Goal: Information Seeking & Learning: Learn about a topic

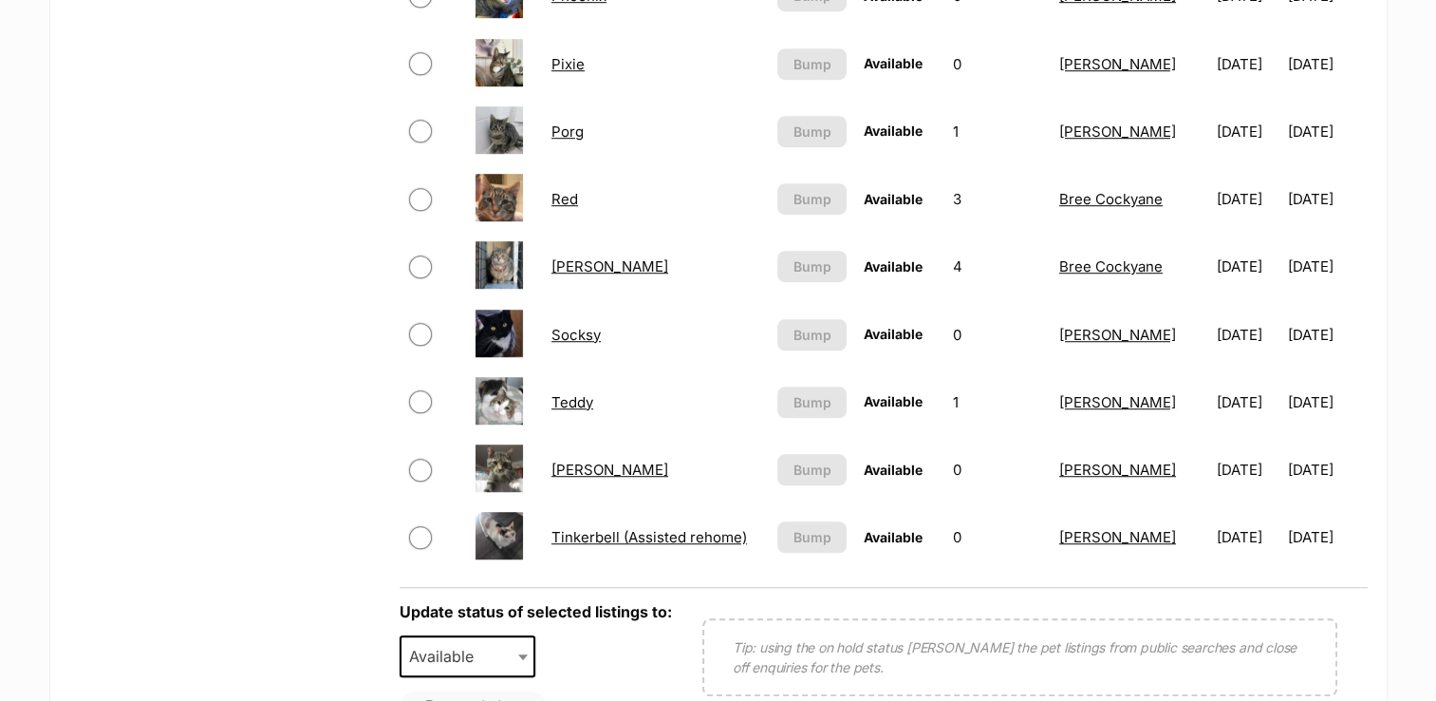
scroll to position [1219, 0]
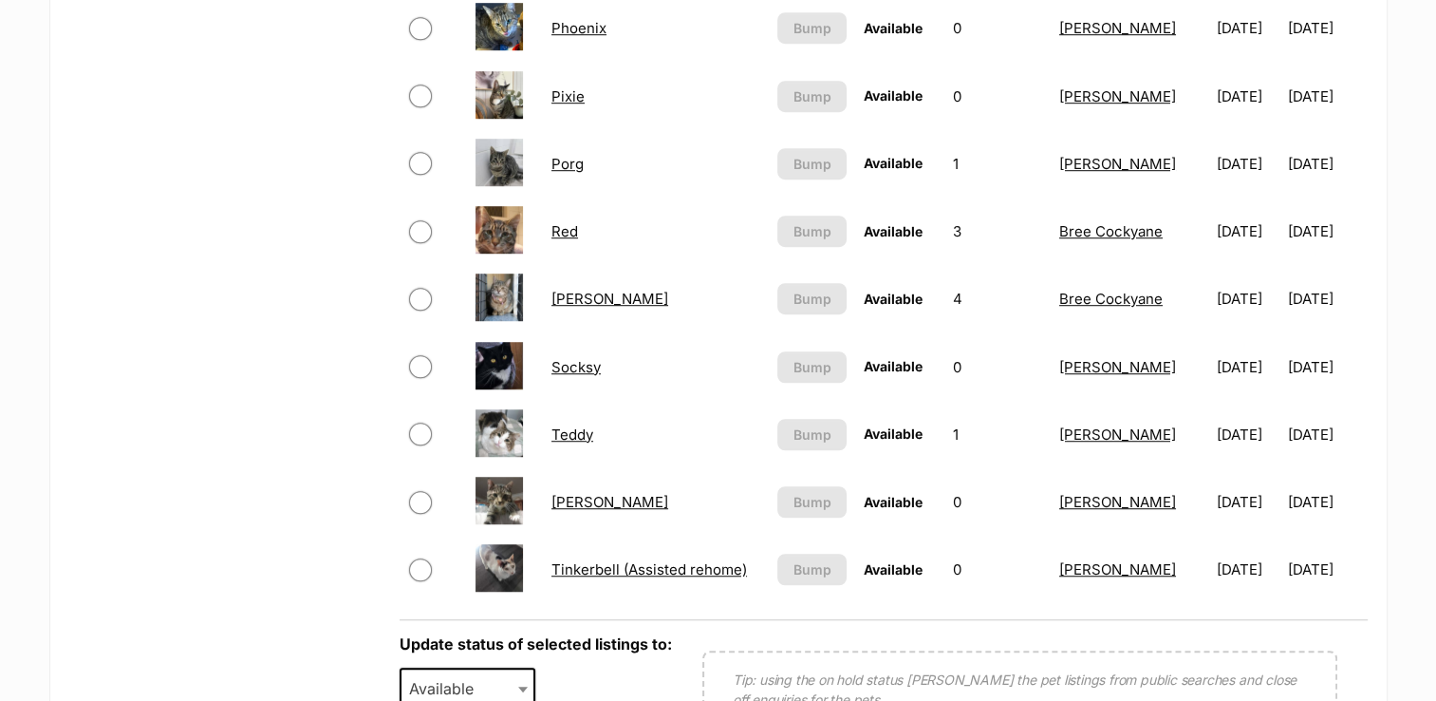
click at [559, 496] on link "[PERSON_NAME]" at bounding box center [610, 502] width 117 height 18
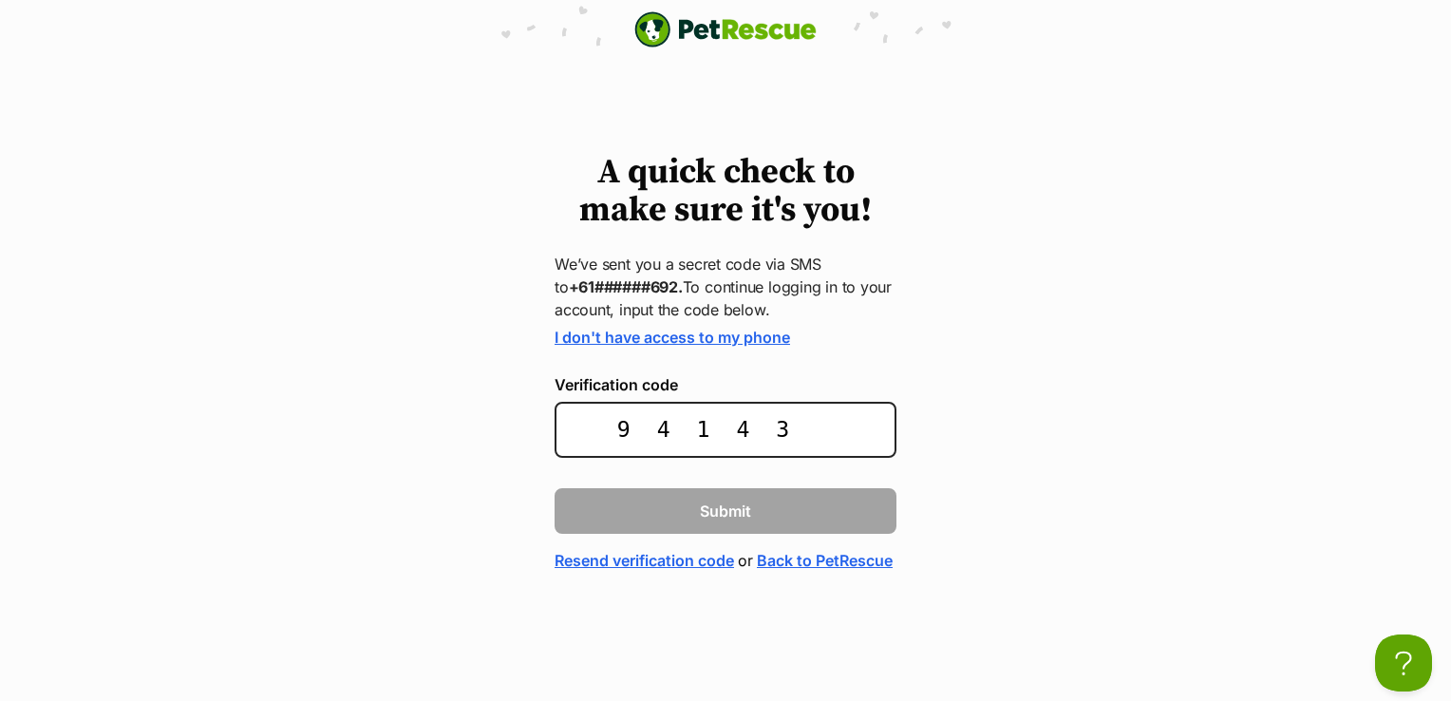
type input "941434"
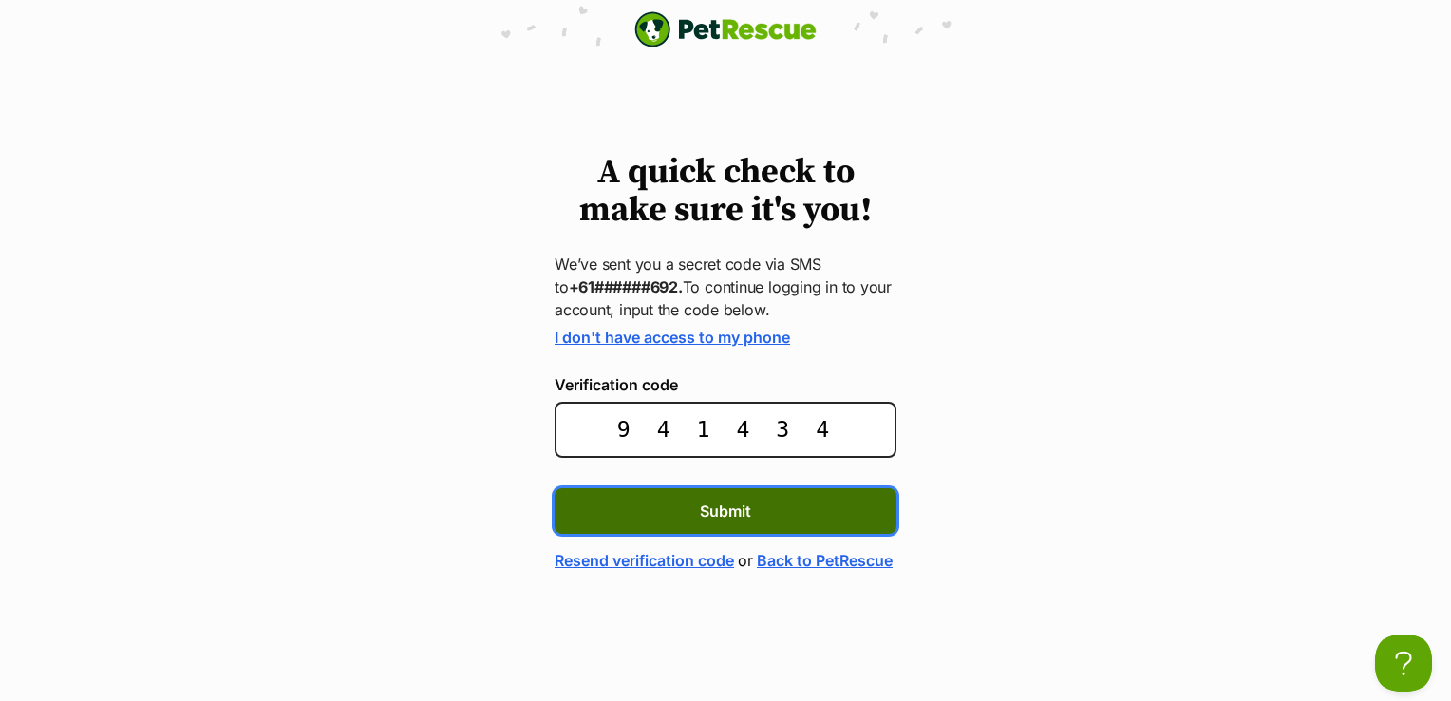
click at [657, 515] on button "Submit" at bounding box center [725, 511] width 342 height 46
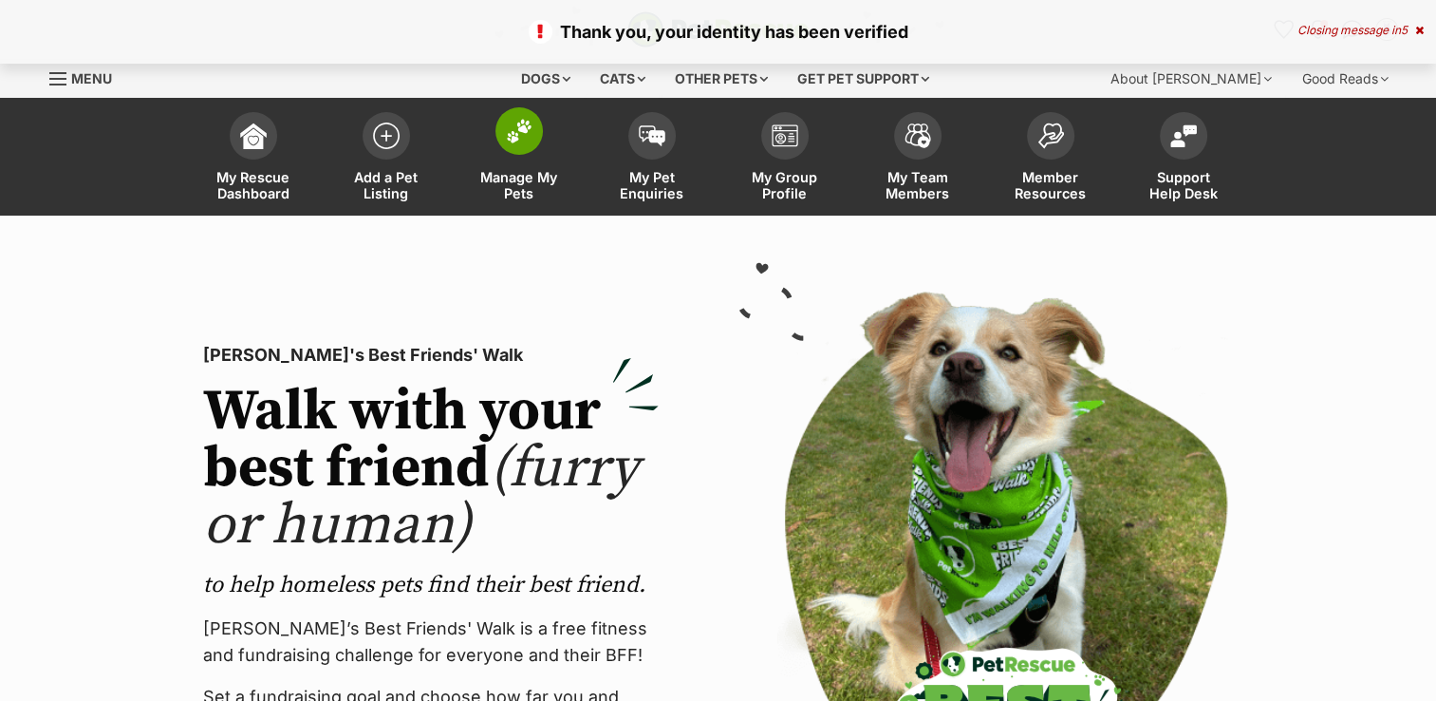
click at [515, 189] on span "Manage My Pets" at bounding box center [519, 185] width 85 height 32
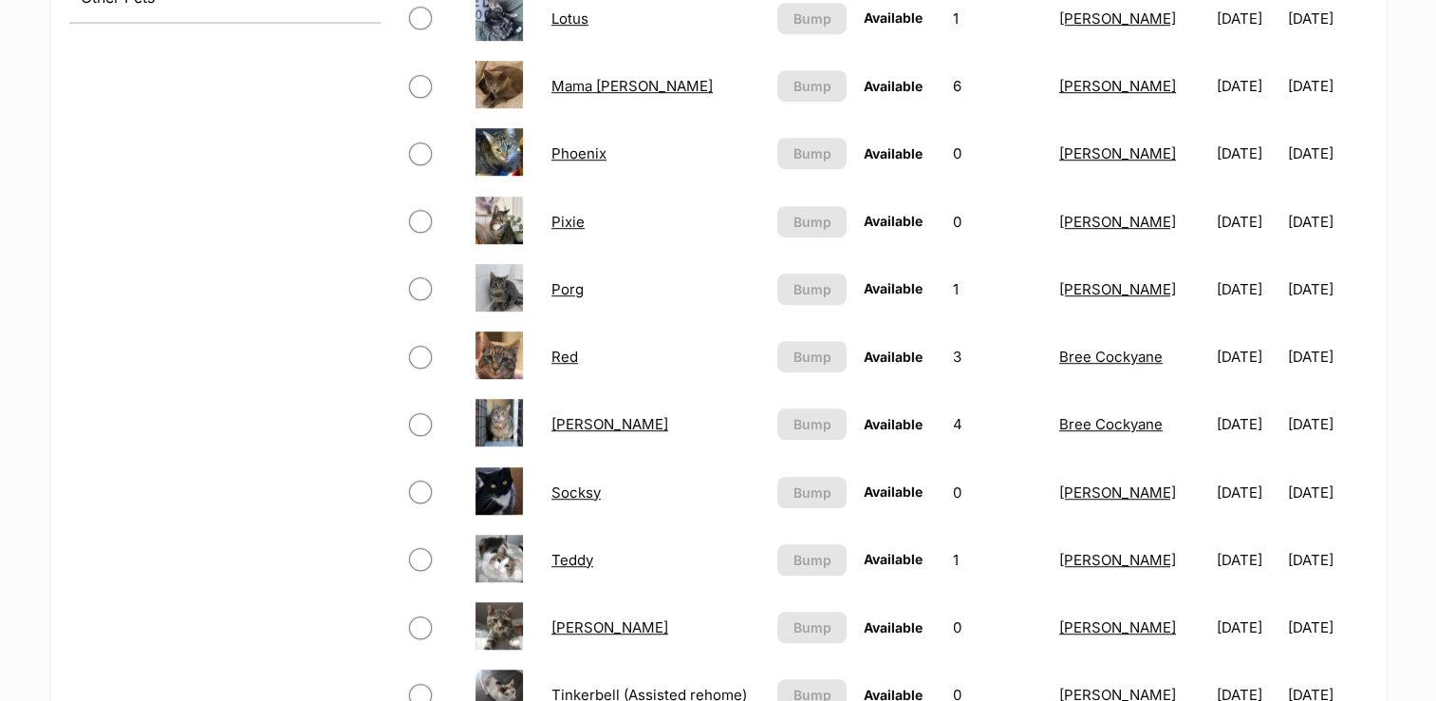
scroll to position [1157, 0]
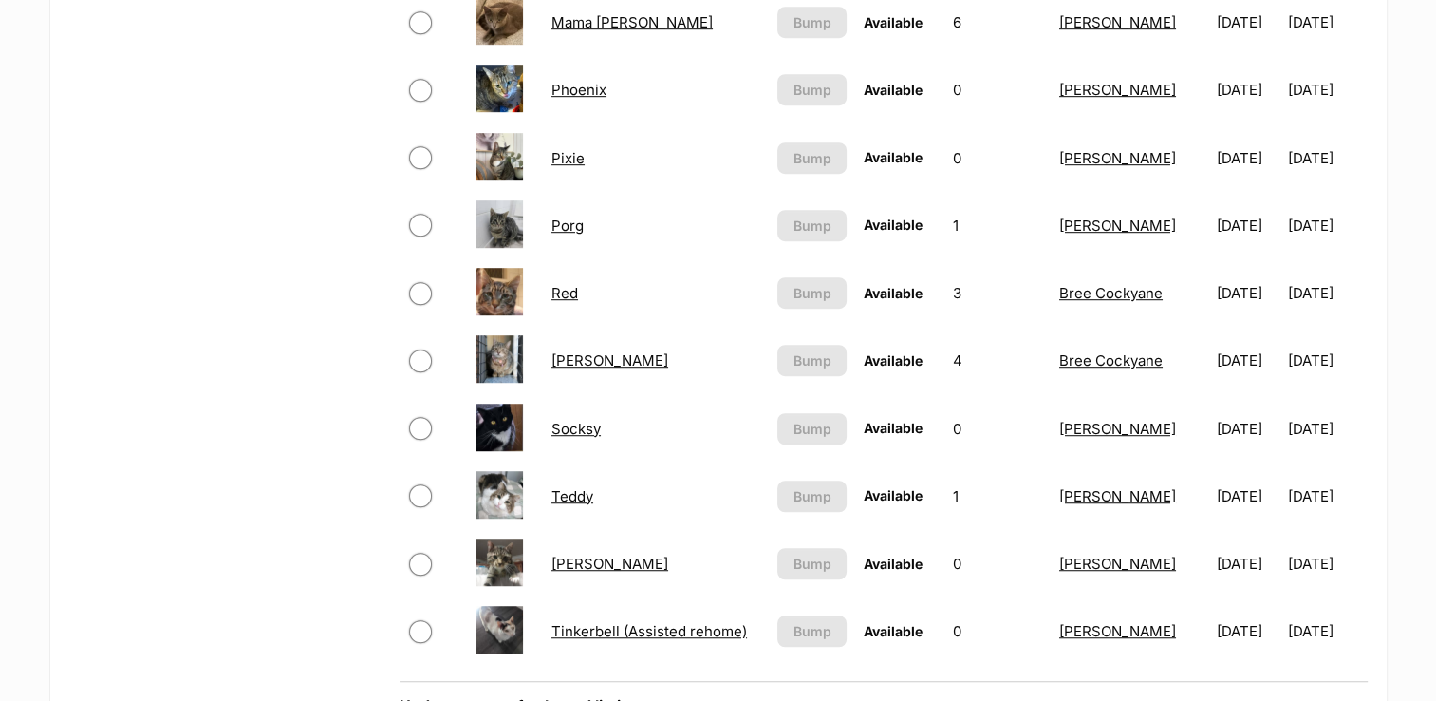
click at [558, 560] on link "Terry" at bounding box center [610, 563] width 117 height 18
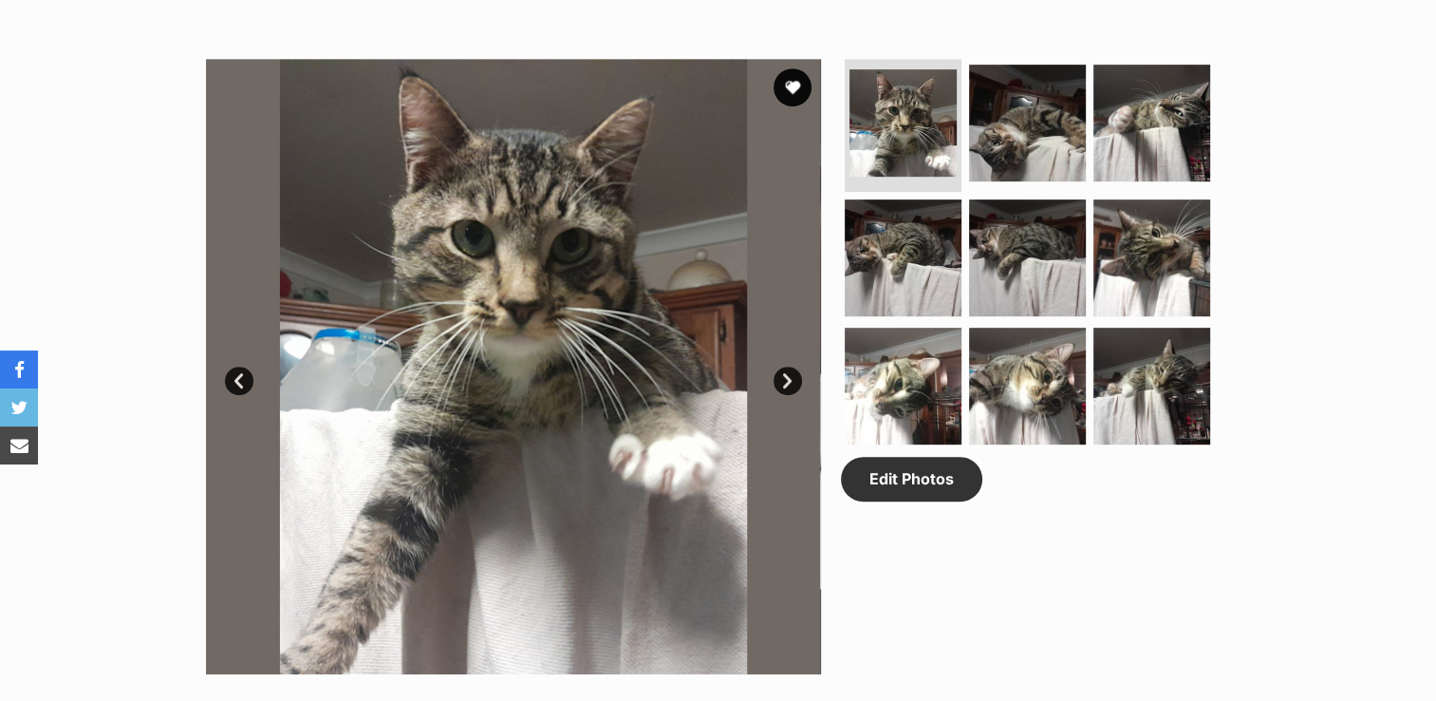
scroll to position [930, 0]
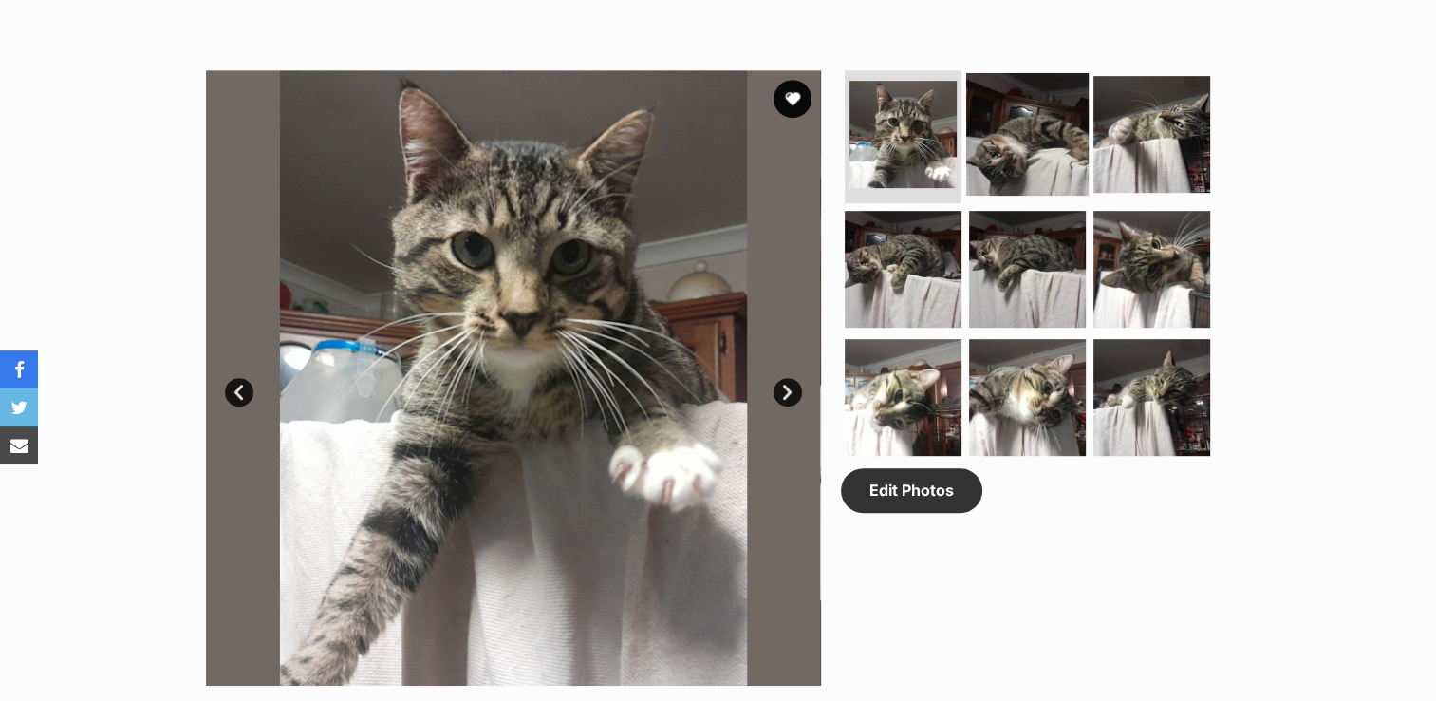
click at [1045, 169] on img at bounding box center [1027, 134] width 122 height 122
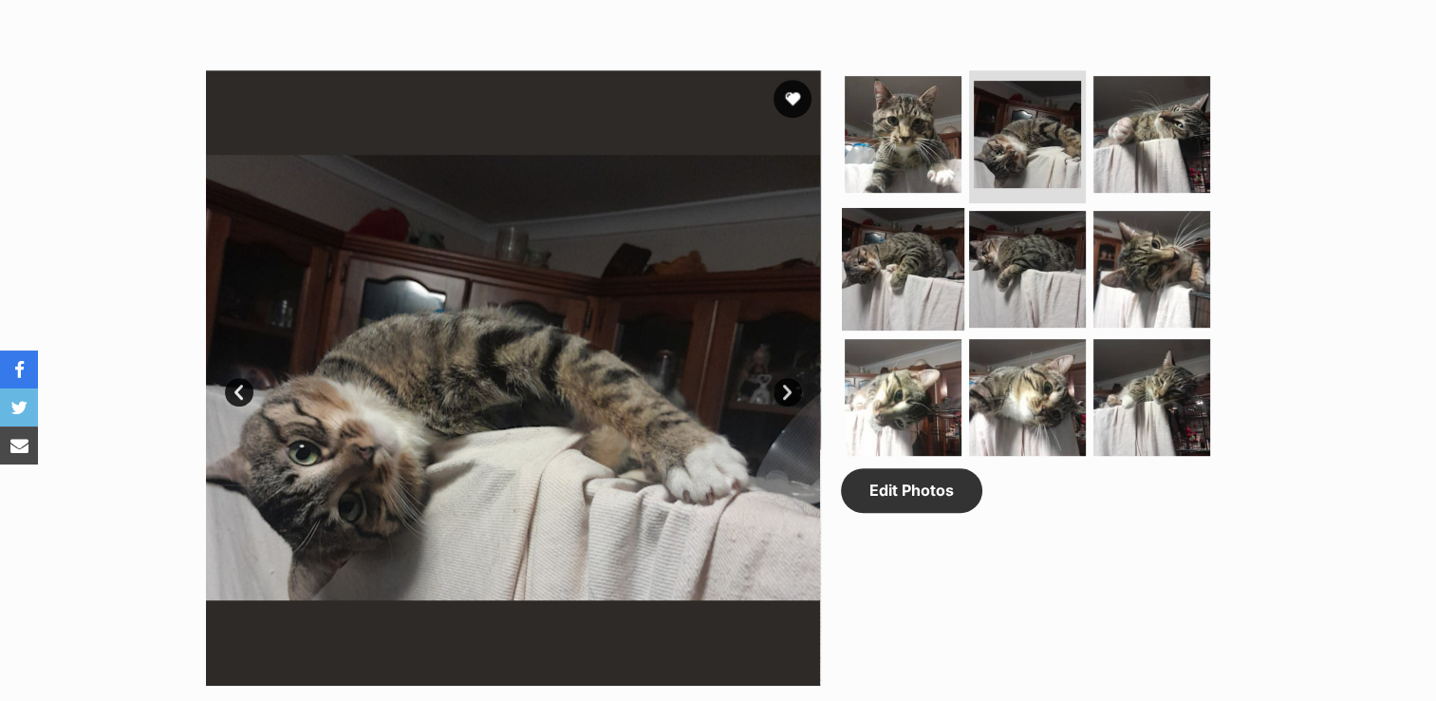
click at [905, 258] on img at bounding box center [903, 268] width 122 height 122
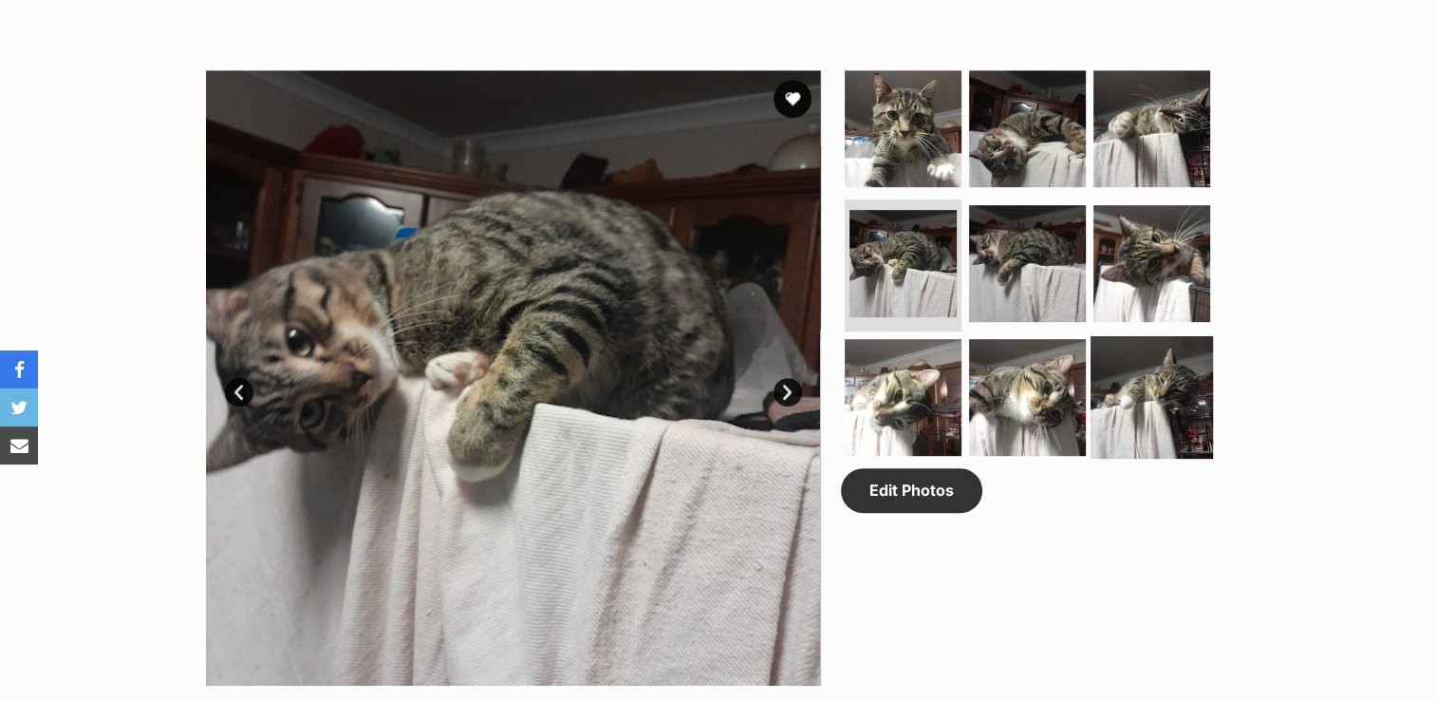
click at [1165, 378] on img at bounding box center [1152, 397] width 122 height 122
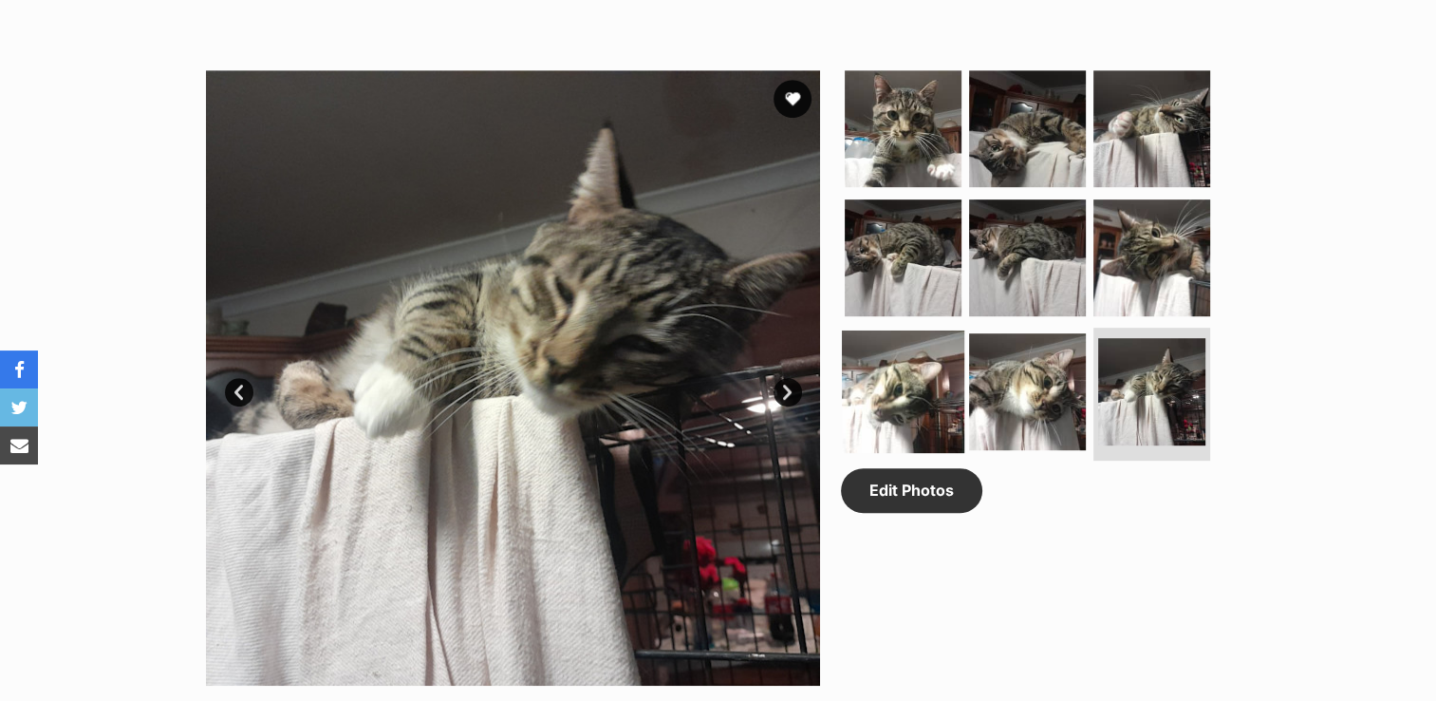
click at [908, 378] on img at bounding box center [903, 391] width 122 height 122
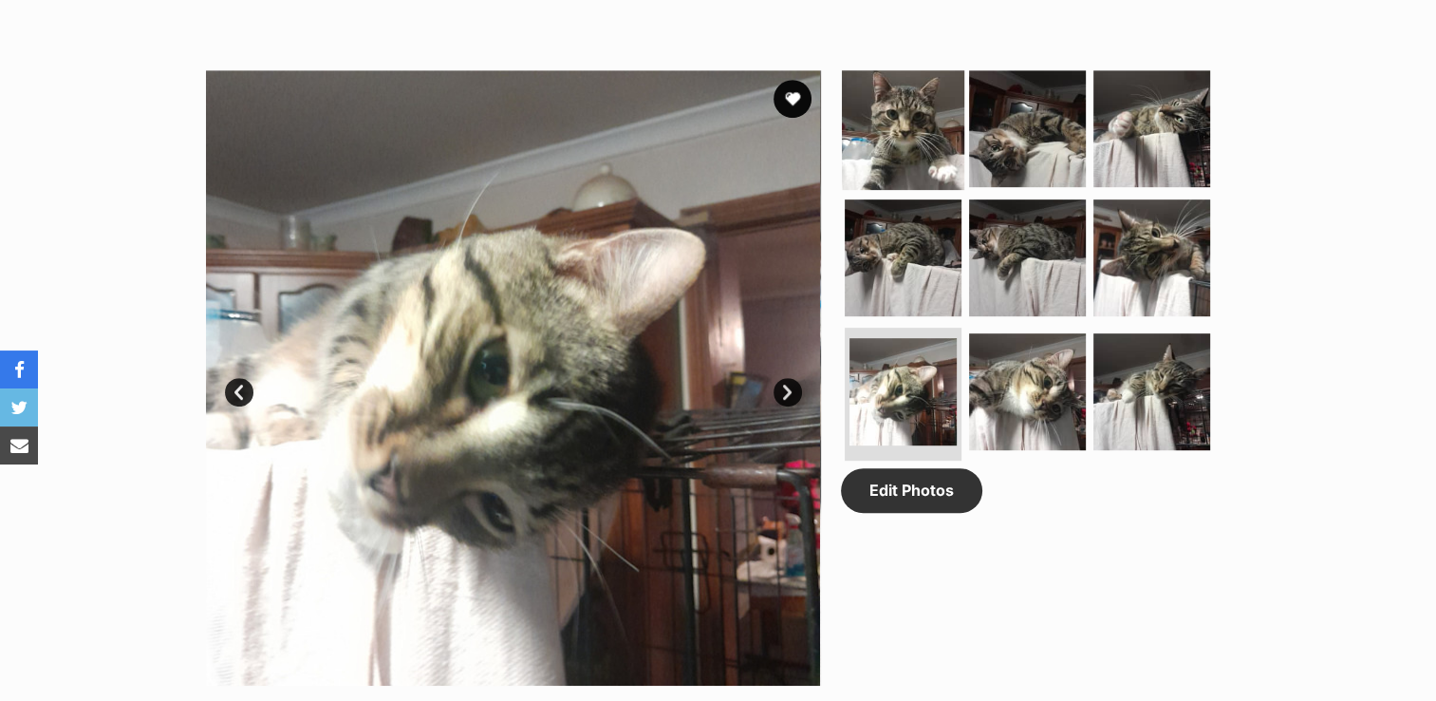
click at [912, 145] on img at bounding box center [903, 128] width 122 height 122
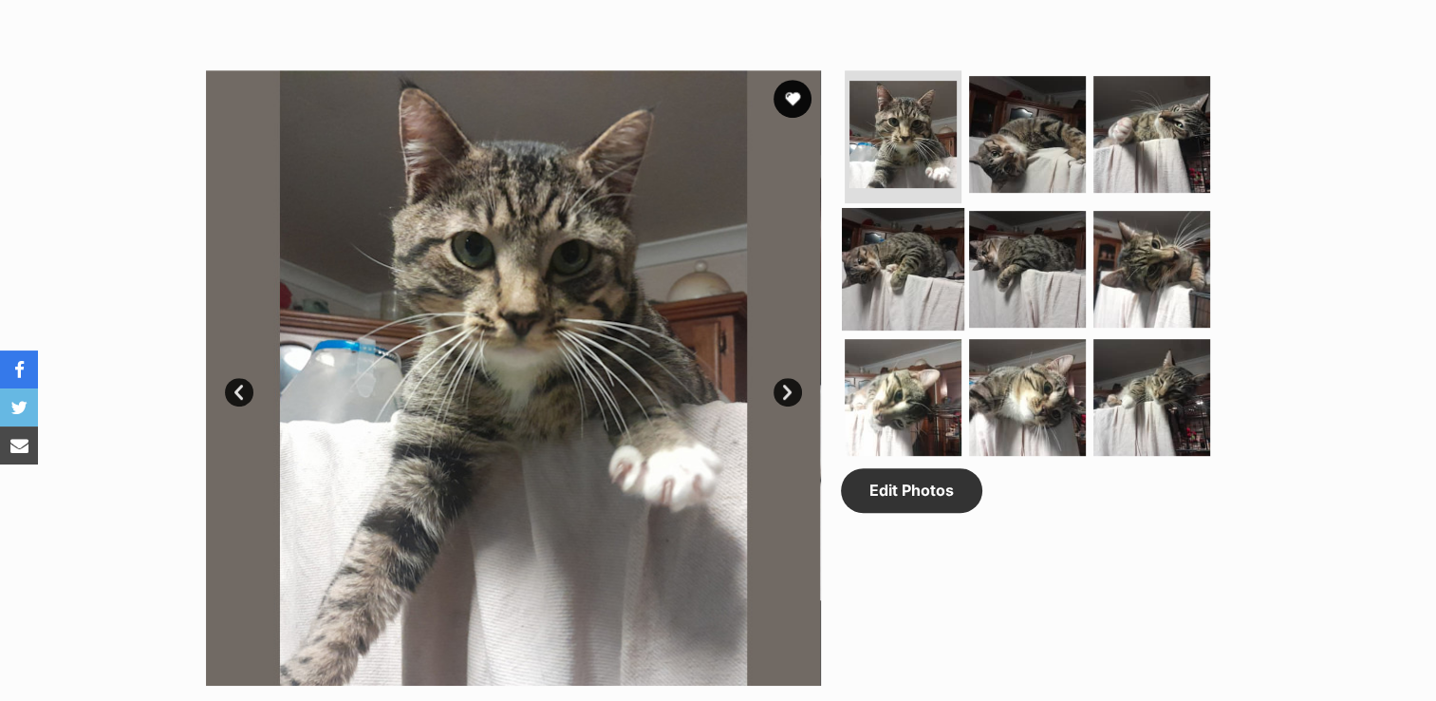
click at [904, 248] on img at bounding box center [903, 268] width 122 height 122
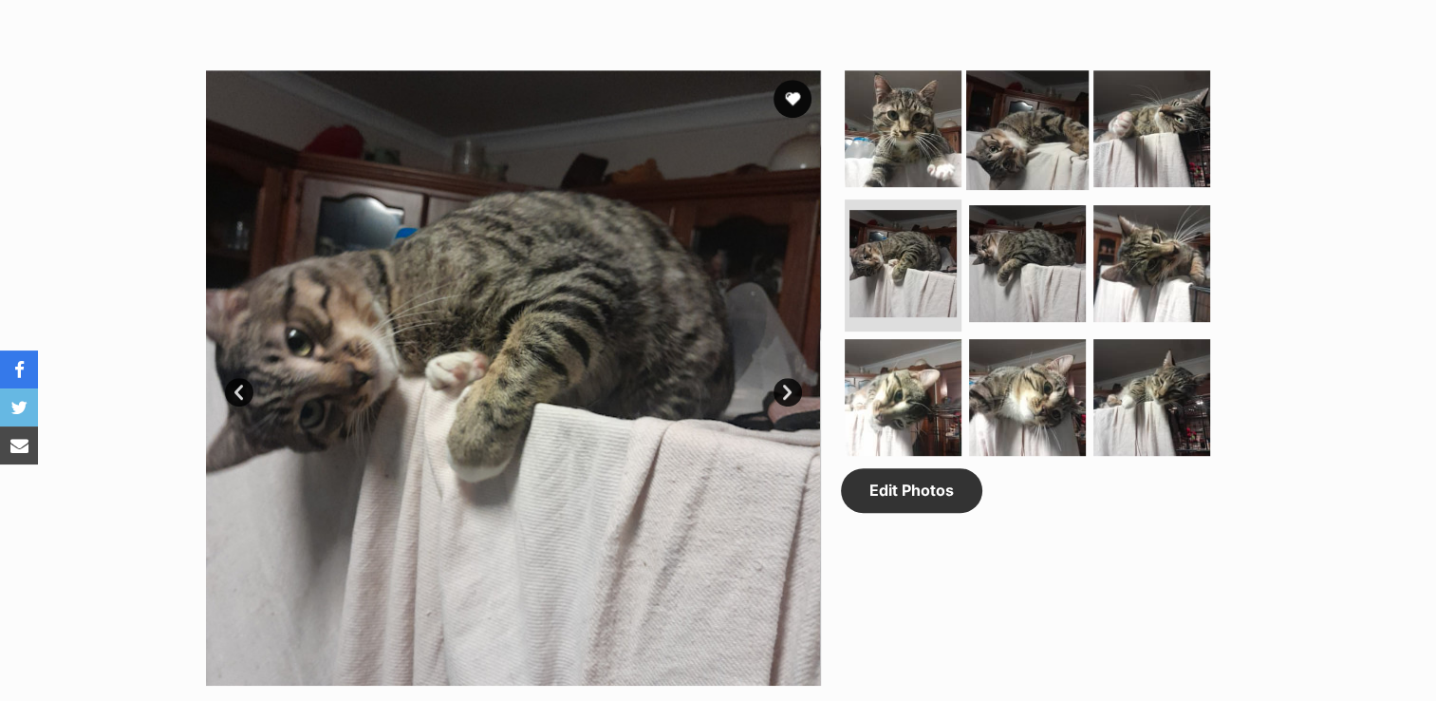
click at [1020, 150] on img at bounding box center [1027, 128] width 122 height 122
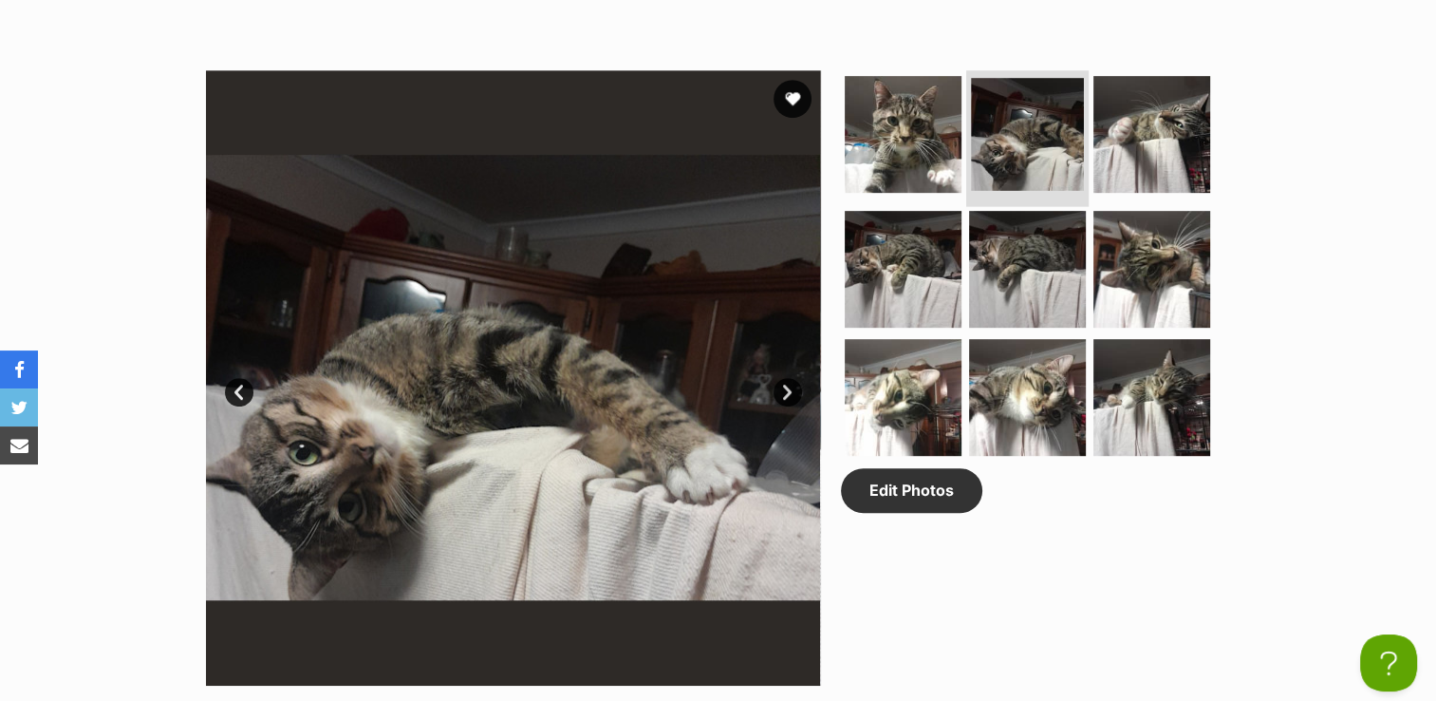
scroll to position [0, 0]
click at [1020, 150] on img at bounding box center [1027, 134] width 113 height 113
click at [699, 362] on img at bounding box center [512, 377] width 615 height 615
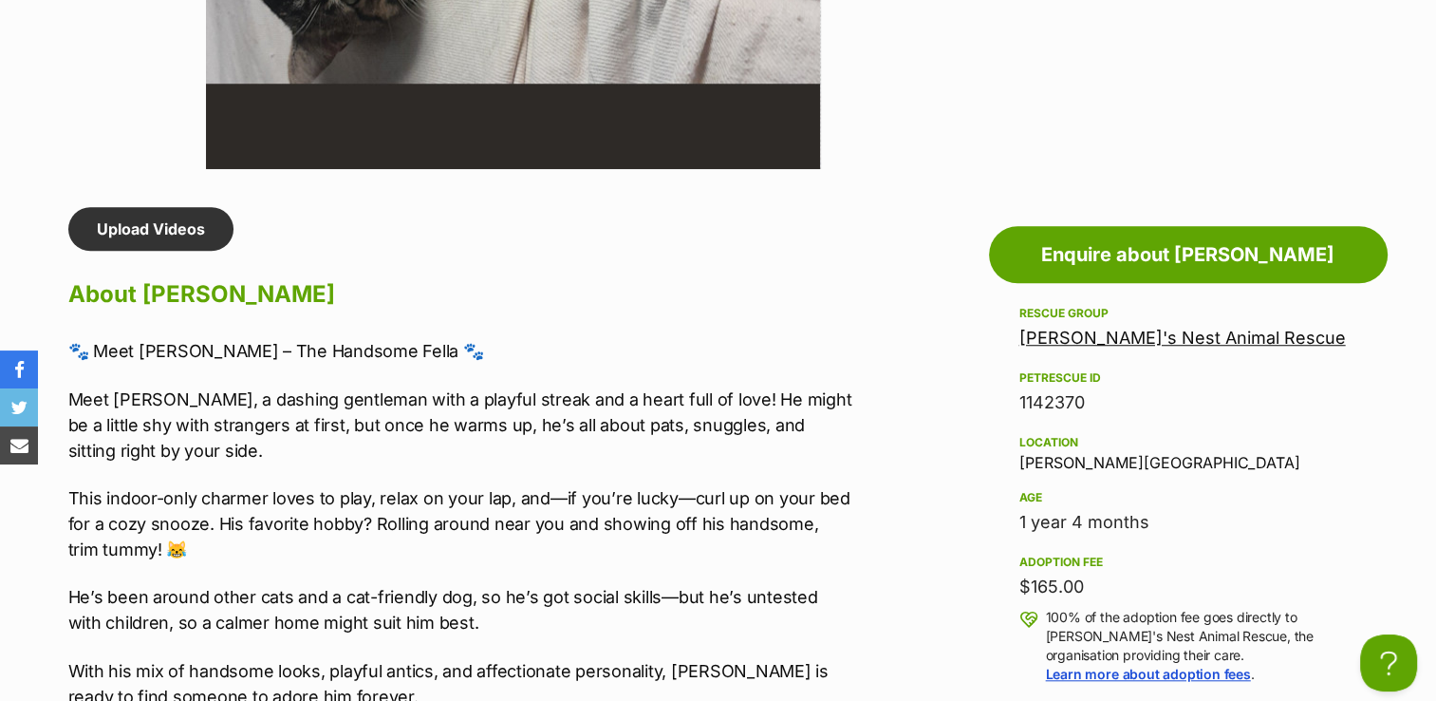
scroll to position [1573, 0]
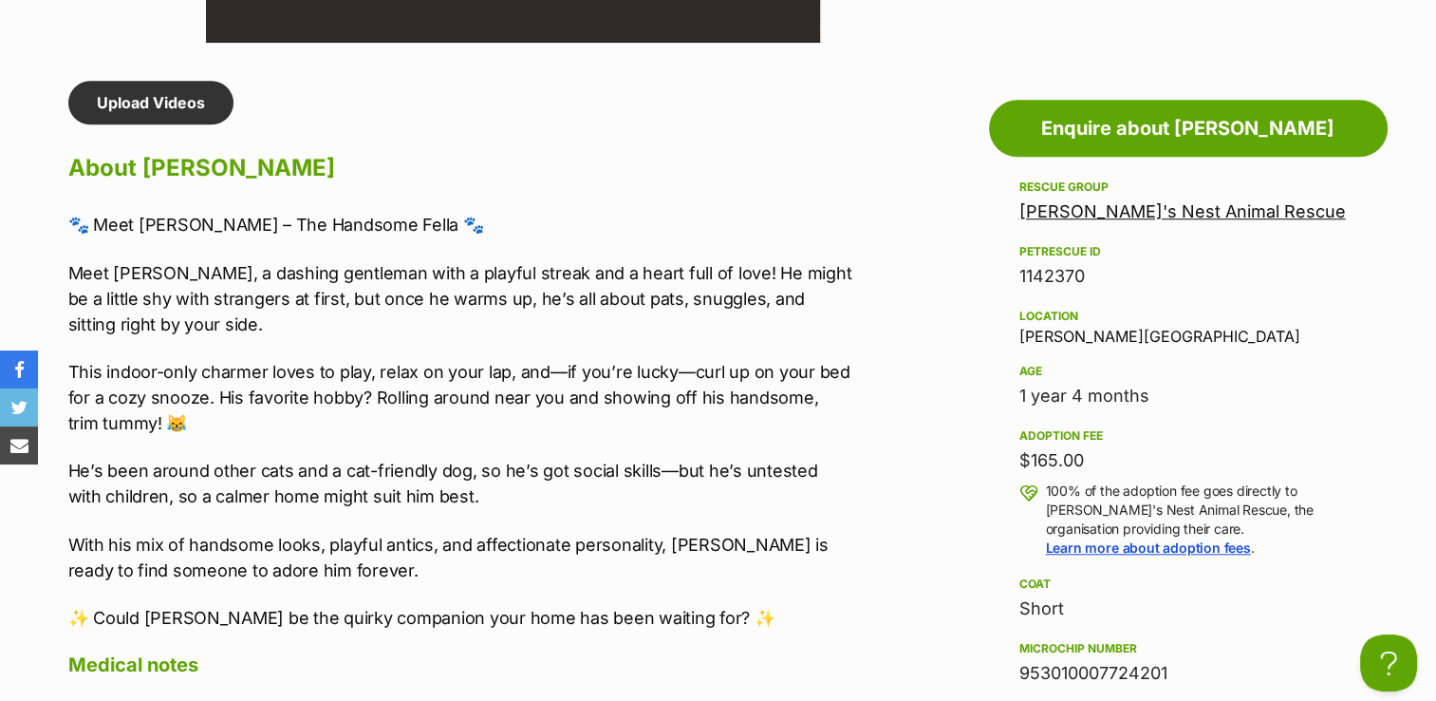
drag, startPoint x: 1018, startPoint y: 309, endPoint x: 1123, endPoint y: 445, distance: 171.8
click at [1123, 445] on div "Rescue group [PERSON_NAME]'s Nest Animal Rescue PetRescue ID 1142370 Location […" at bounding box center [1189, 528] width 338 height 704
copy div "Location [GEOGRAPHIC_DATA][PERSON_NAME][GEOGRAPHIC_DATA] Age [DEMOGRAPHIC_DATA]…"
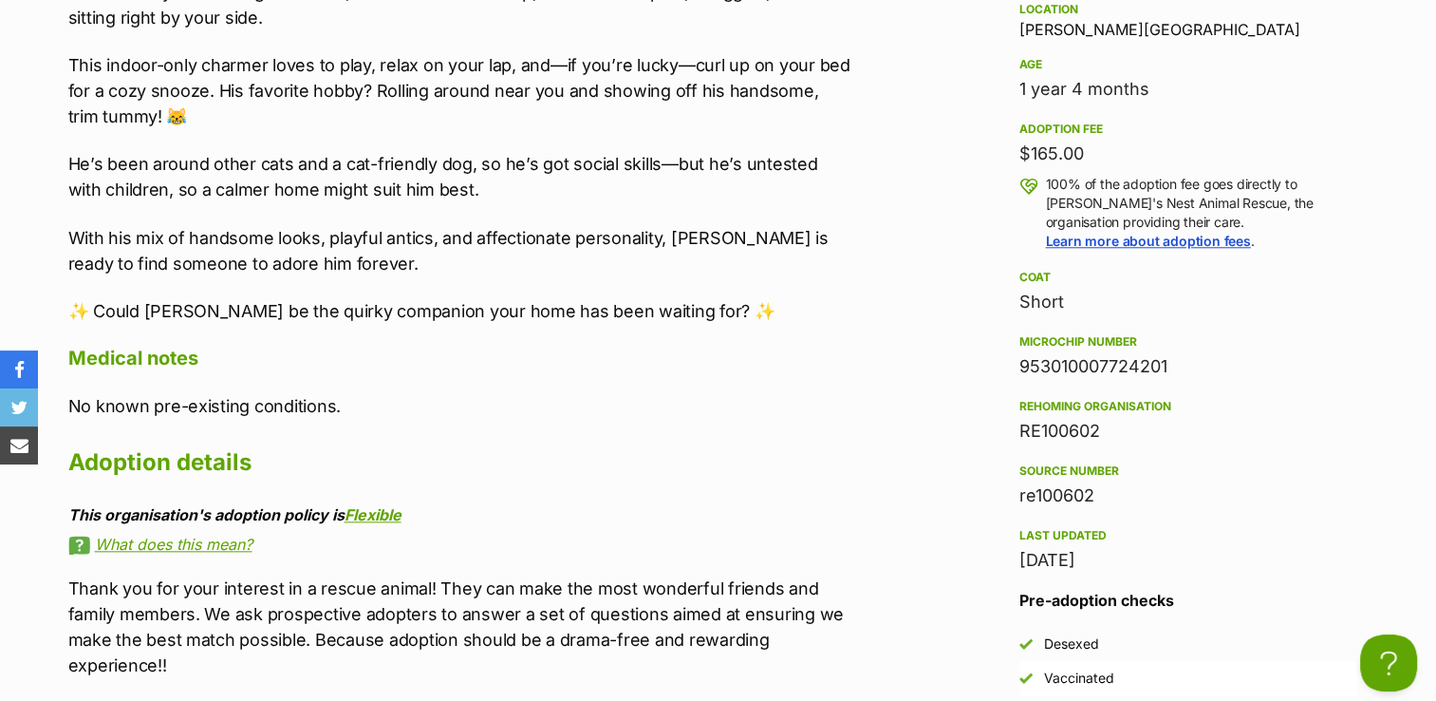
scroll to position [1946, 0]
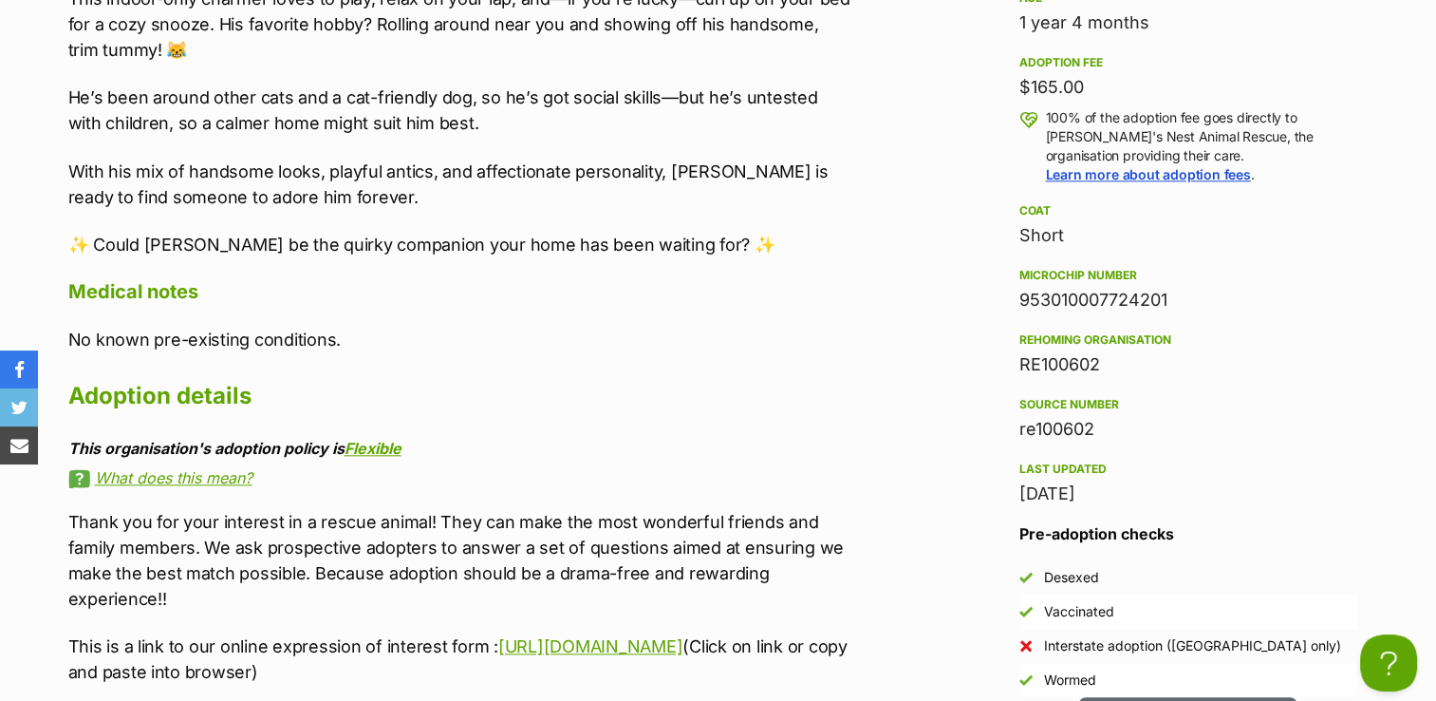
drag, startPoint x: 1021, startPoint y: 270, endPoint x: 1133, endPoint y: 345, distance: 134.0
click at [1133, 345] on div "Rescue group [PERSON_NAME]'s Nest Animal Rescue PetRescue ID 1142370 Location […" at bounding box center [1189, 155] width 338 height 704
copy div "Microchip number 953010007724201 Rehoming organisation RE100602"
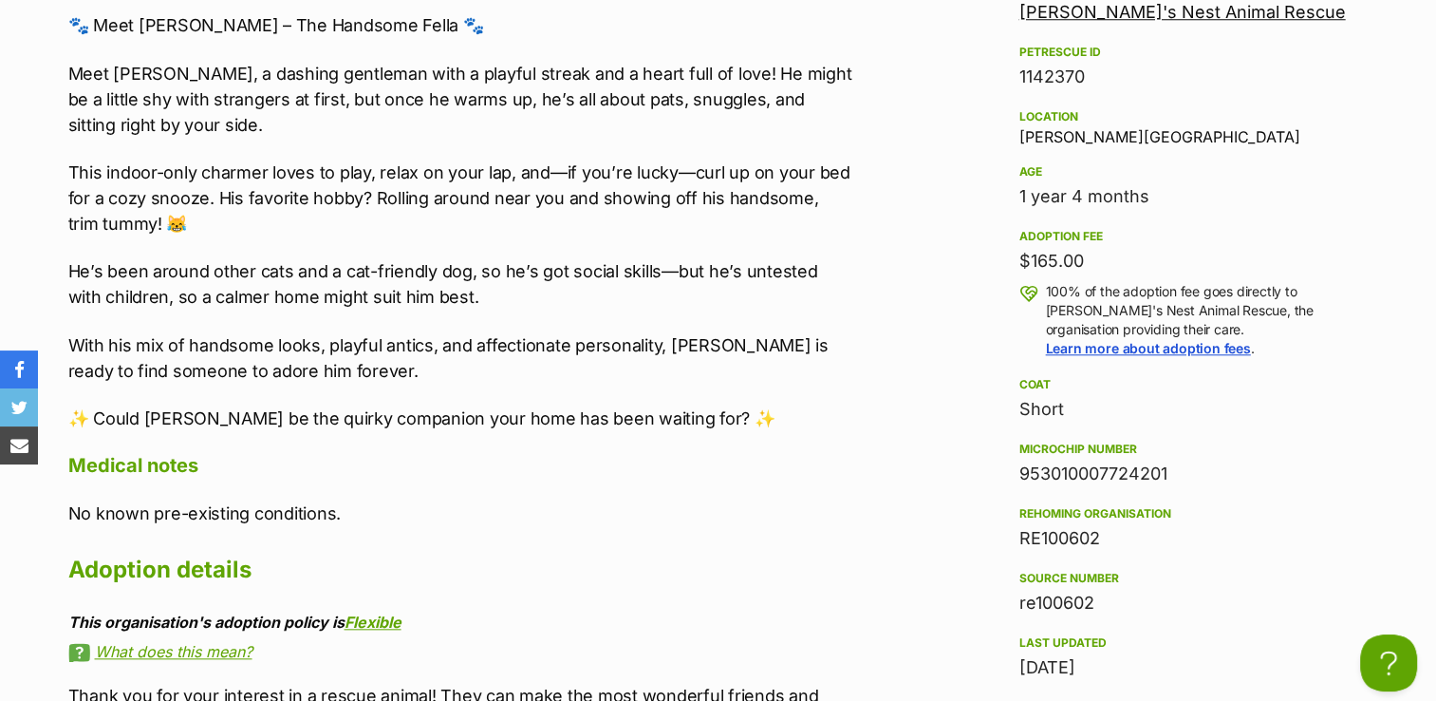
scroll to position [1728, 0]
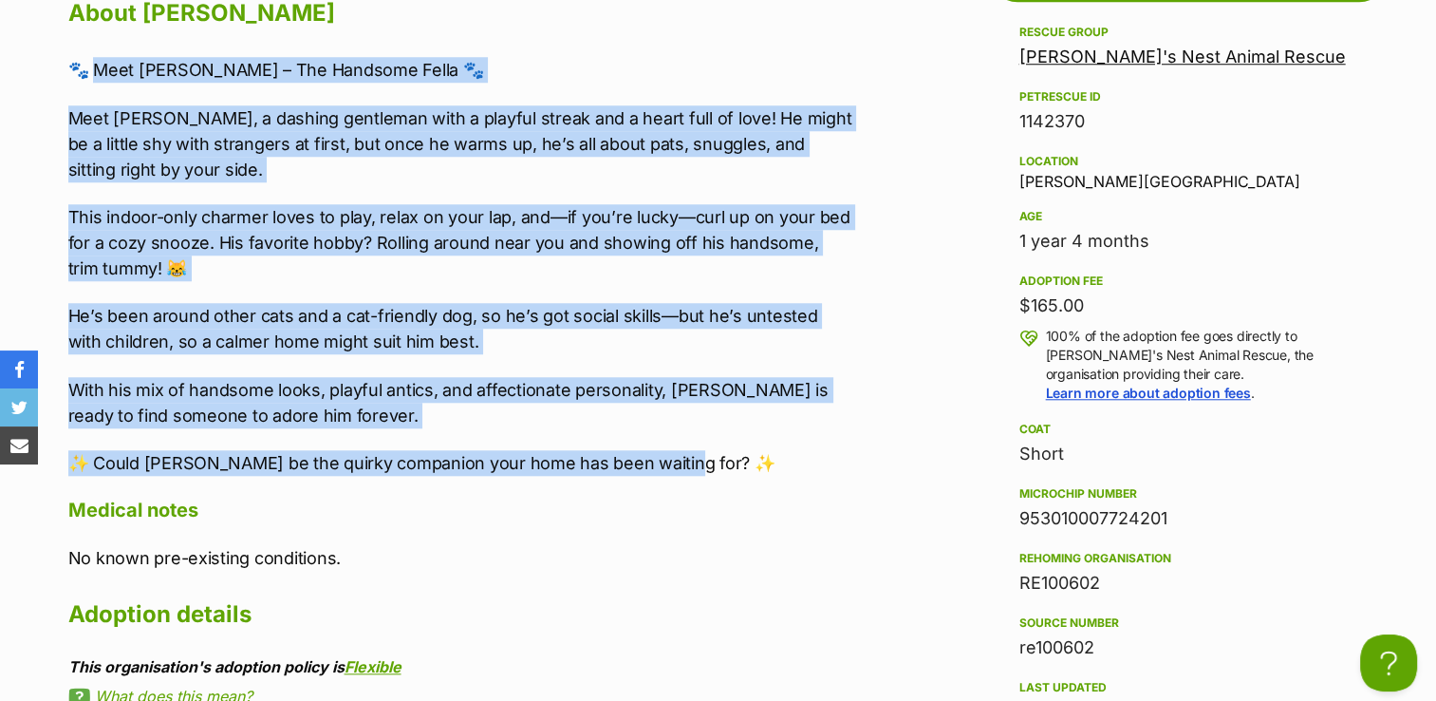
drag, startPoint x: 94, startPoint y: 63, endPoint x: 677, endPoint y: 463, distance: 707.3
click at [677, 463] on div "🐾 Meet [PERSON_NAME] – The Handsome Fella 🐾 Meet [PERSON_NAME], a dashing gentl…" at bounding box center [460, 266] width 784 height 419
copy div "[PERSON_NAME] – The Handsome Fella 🐾 Meet [PERSON_NAME], a dashing gentleman wi…"
